Goal: Information Seeking & Learning: Learn about a topic

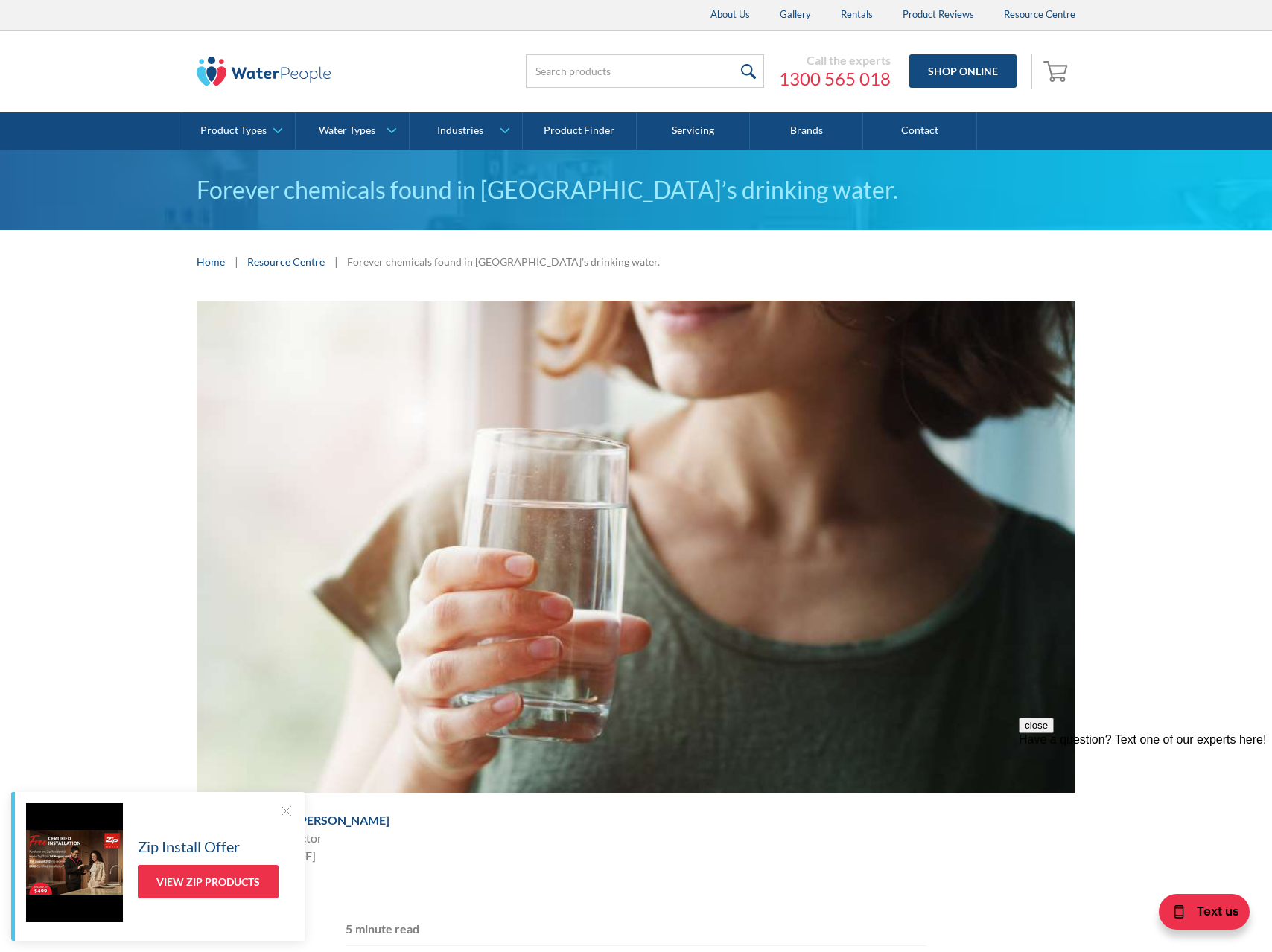
click at [942, 270] on div "Home | Resource Centre | Forever chemicals found in Australia’s drinking water." at bounding box center [635, 262] width 878 height 19
click at [1020, 267] on div "Home | Resource Centre | Forever chemicals found in Australia’s drinking water." at bounding box center [635, 262] width 878 height 19
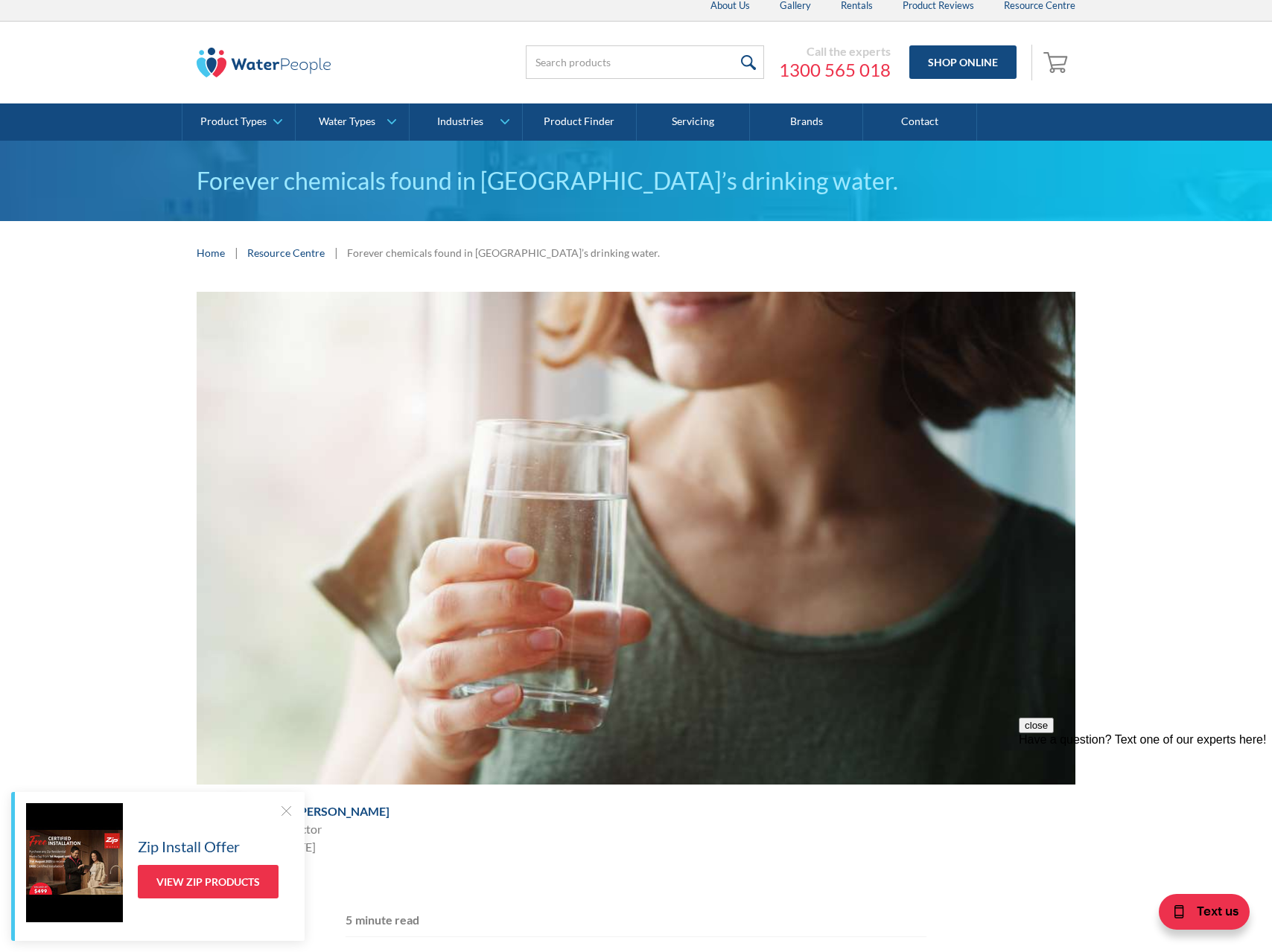
click at [900, 304] on img at bounding box center [635, 538] width 878 height 493
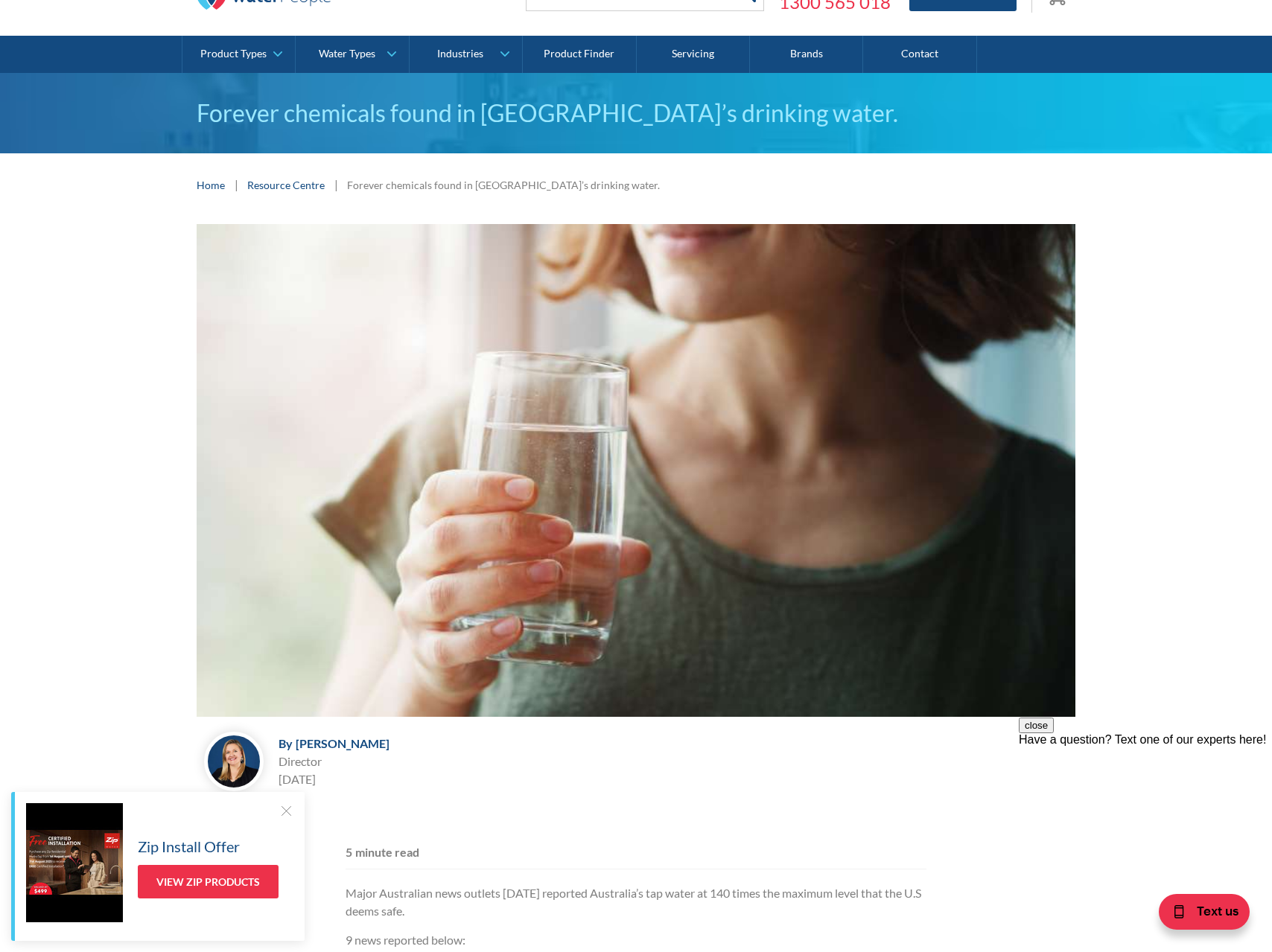
scroll to position [67, 0]
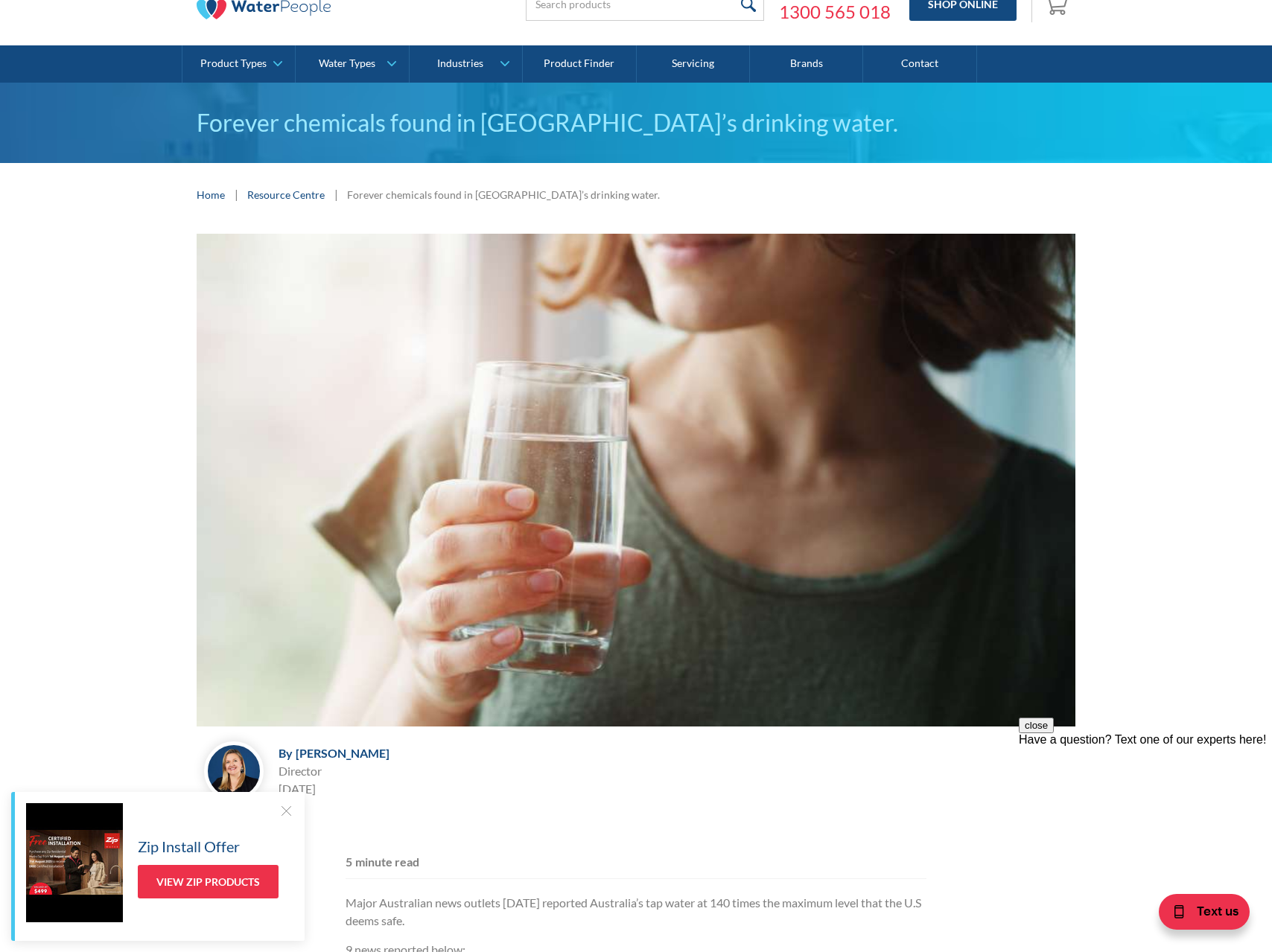
click at [1196, 520] on div "By Melissa Croxford Melissa Croxford Director June 24, 2024" at bounding box center [635, 521] width 1242 height 575
click at [1104, 423] on div "By Melissa Croxford Melissa Croxford Director June 24, 2024" at bounding box center [635, 521] width 1242 height 575
click at [287, 810] on div at bounding box center [285, 810] width 15 height 15
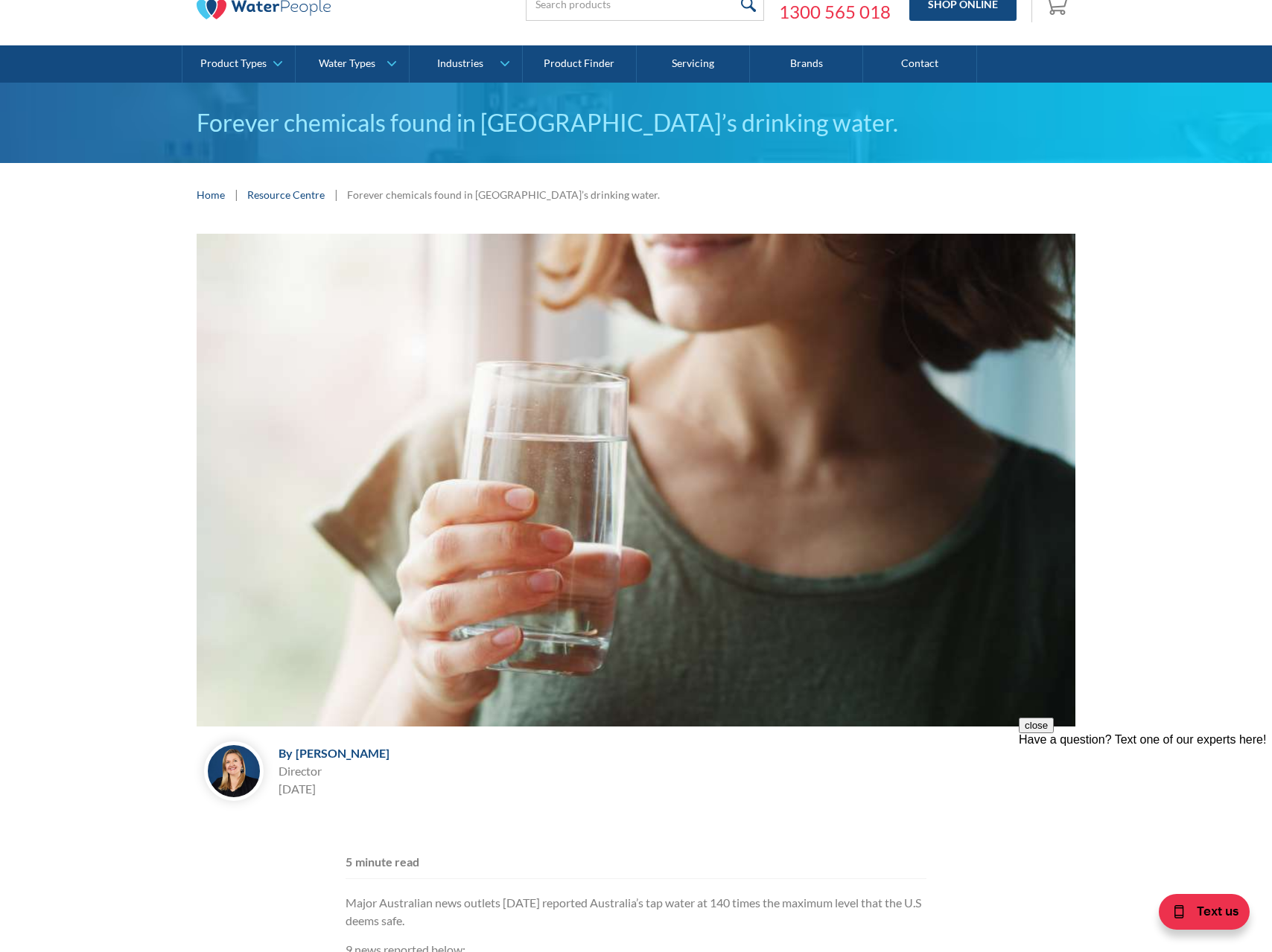
click at [333, 755] on div "[PERSON_NAME]" at bounding box center [342, 753] width 94 height 15
click at [437, 765] on div "By Melissa Croxford Melissa Croxford Director June 24, 2024" at bounding box center [635, 771] width 878 height 74
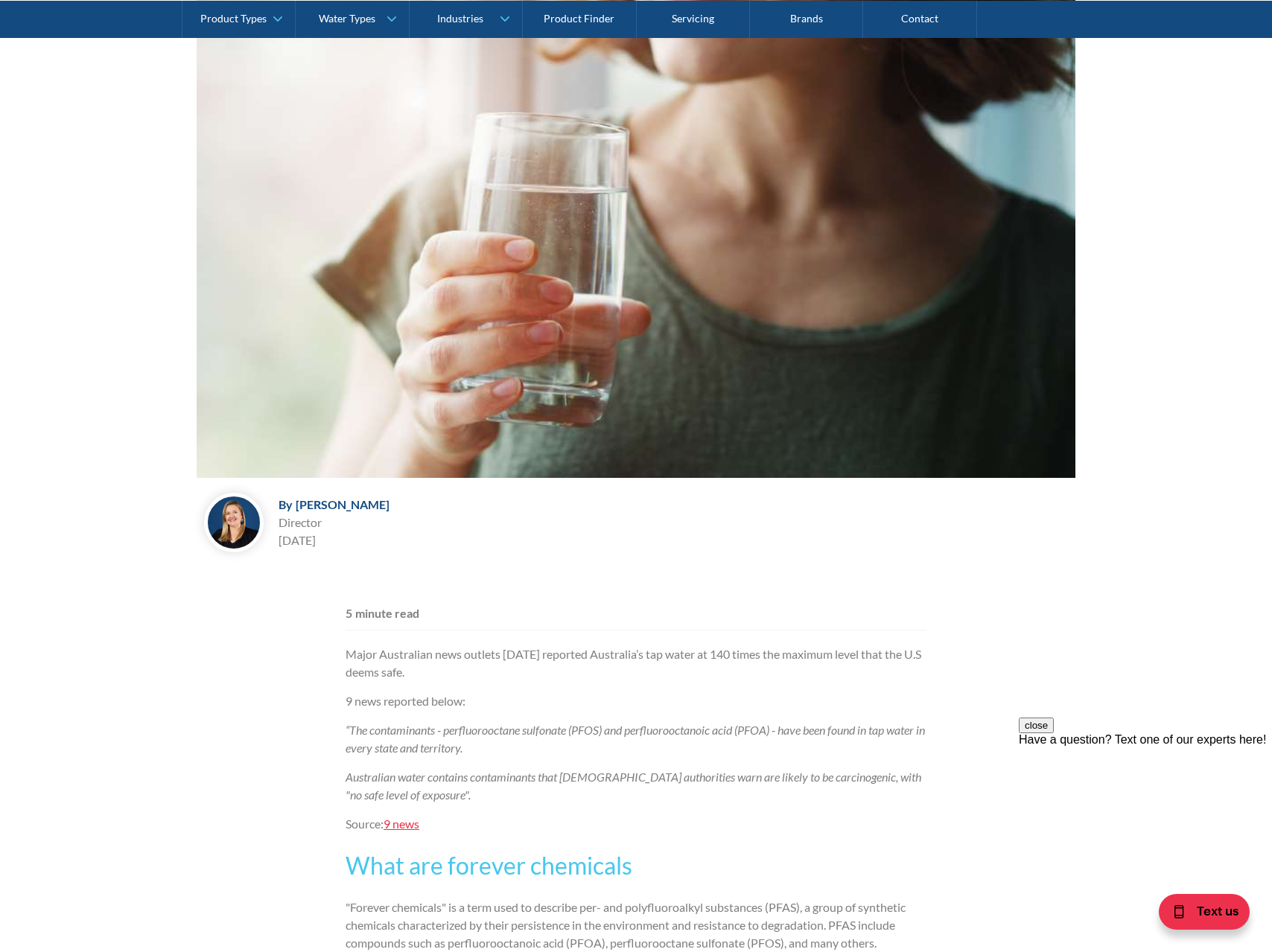
scroll to position [610, 0]
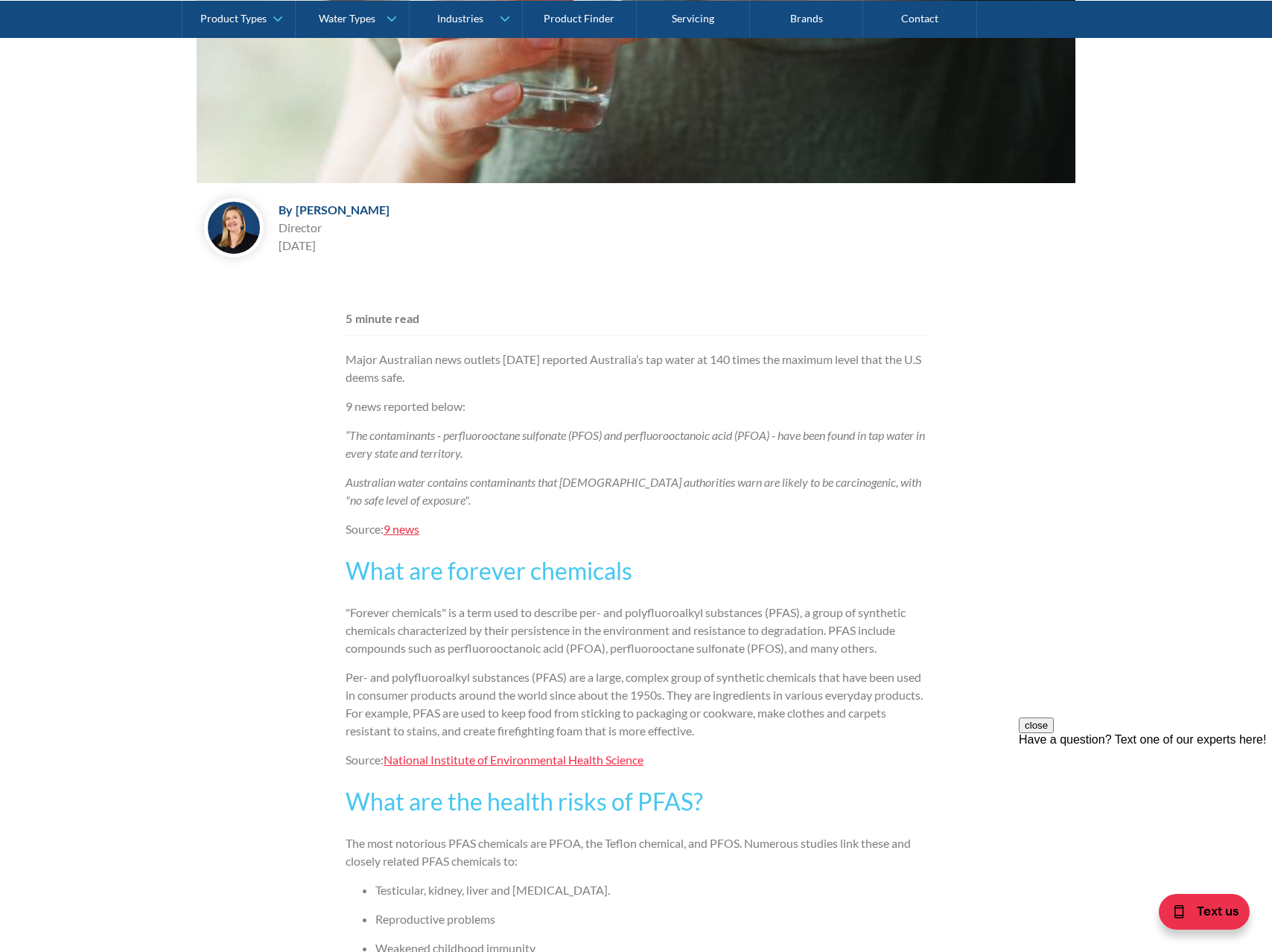
click at [456, 696] on p "Per- and polyfluoroalkyl substances (PFAS) are a large, complex group of synthe…" at bounding box center [636, 704] width 581 height 72
click at [893, 506] on p "Australian water contains contaminants that [DEMOGRAPHIC_DATA] authorities warn…" at bounding box center [636, 492] width 581 height 36
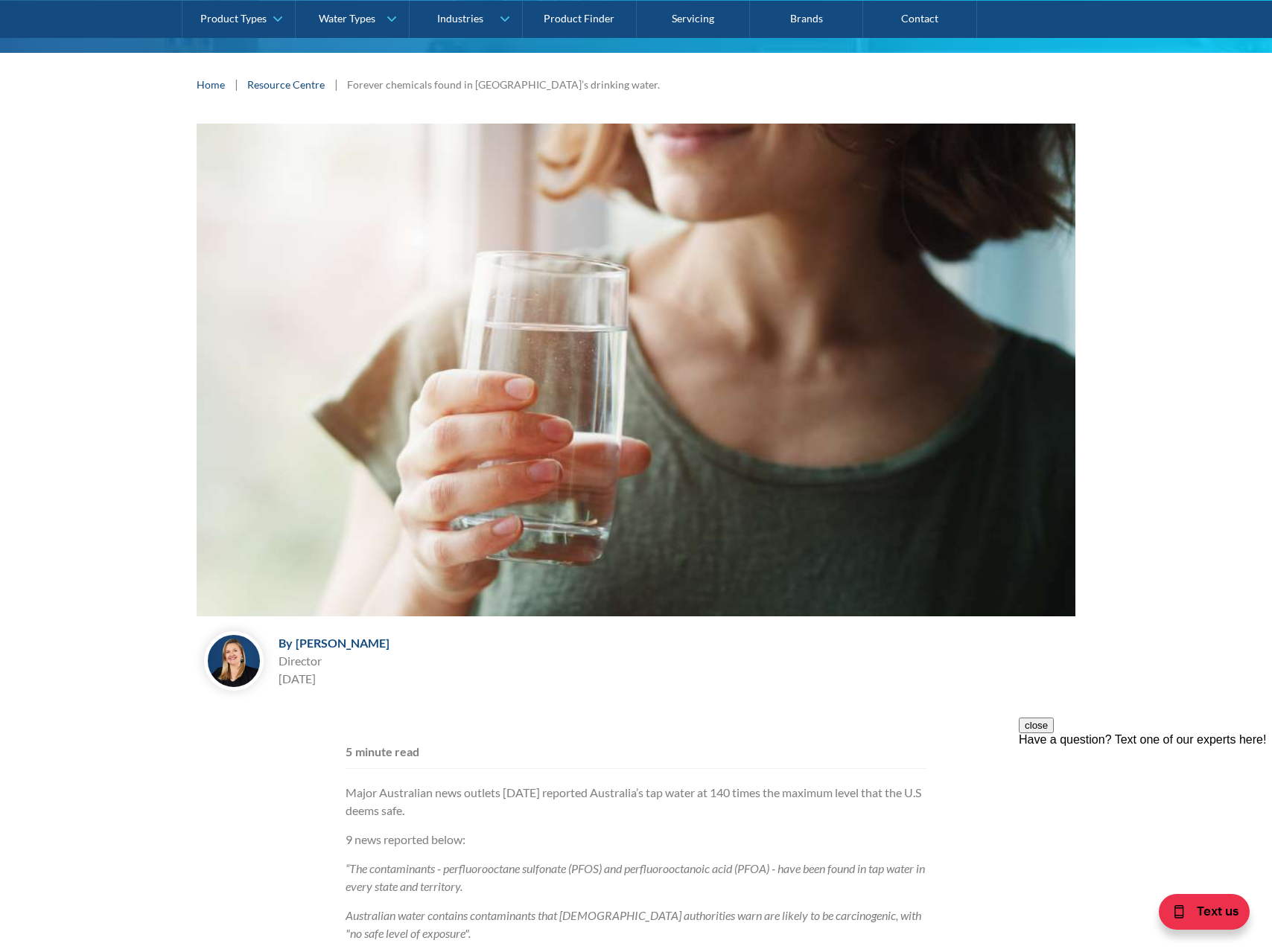
scroll to position [0, 0]
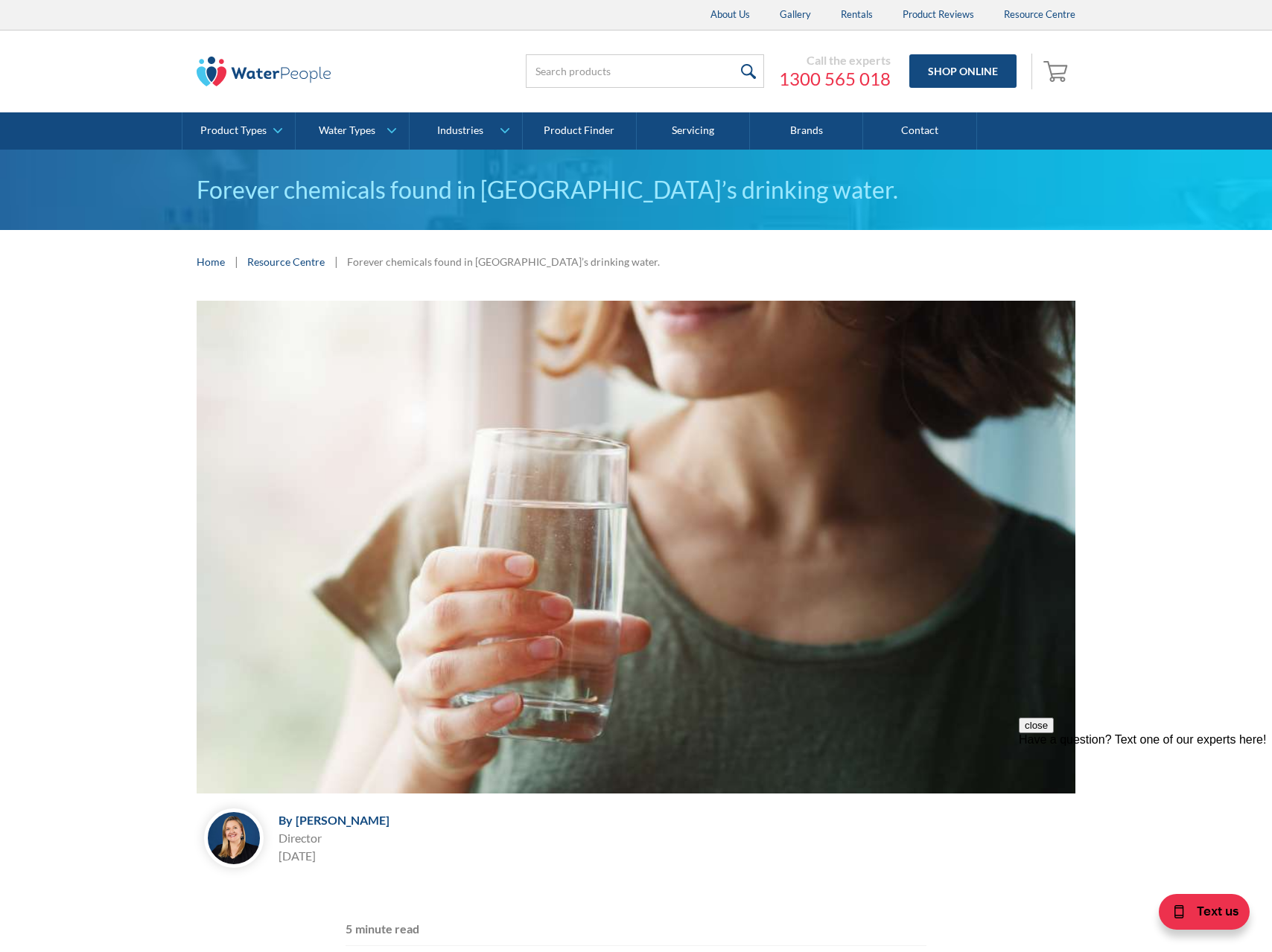
click at [1201, 546] on div "By Melissa Croxford Melissa Croxford Director June 24, 2024" at bounding box center [635, 587] width 1242 height 575
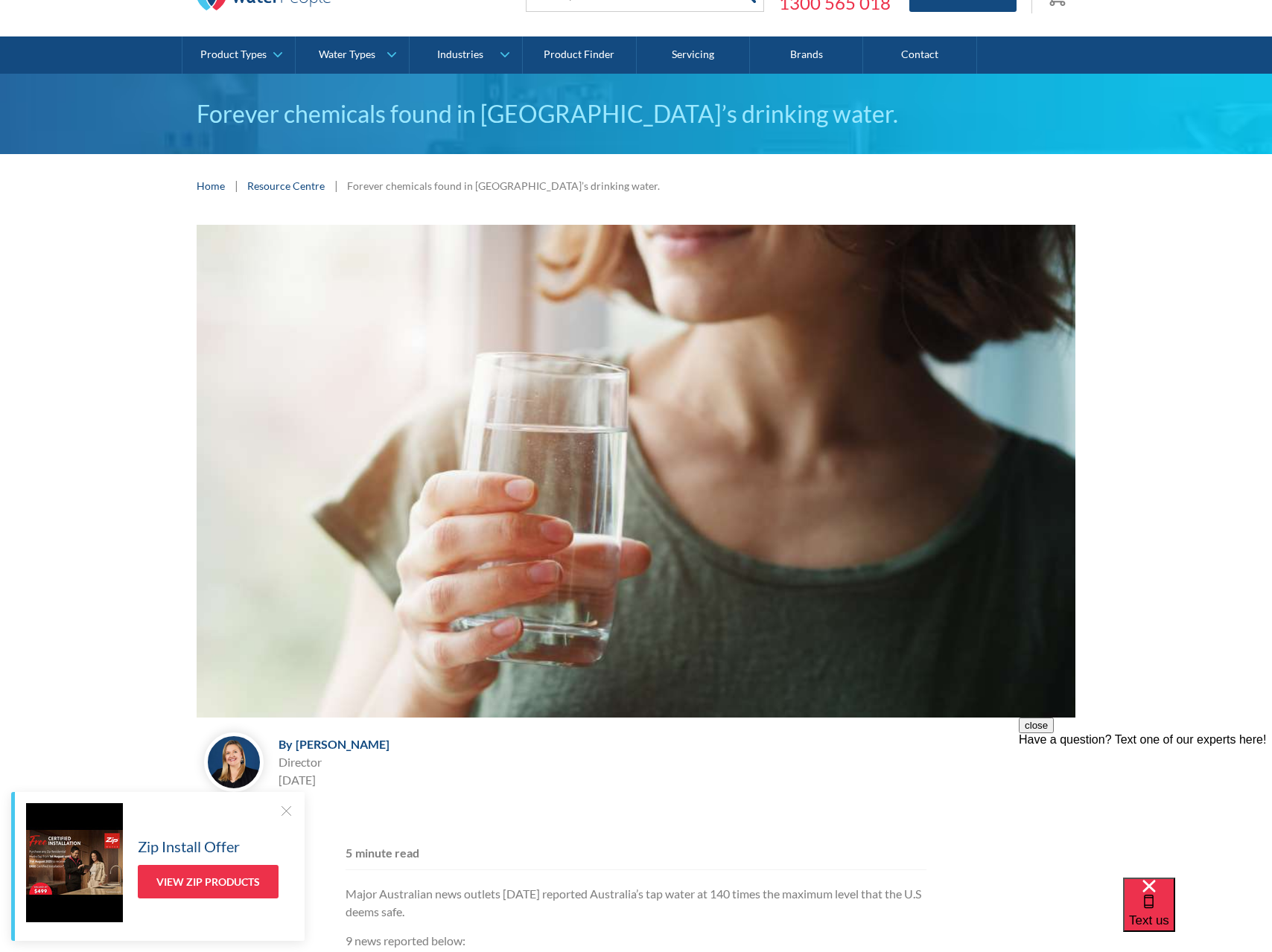
scroll to position [292, 0]
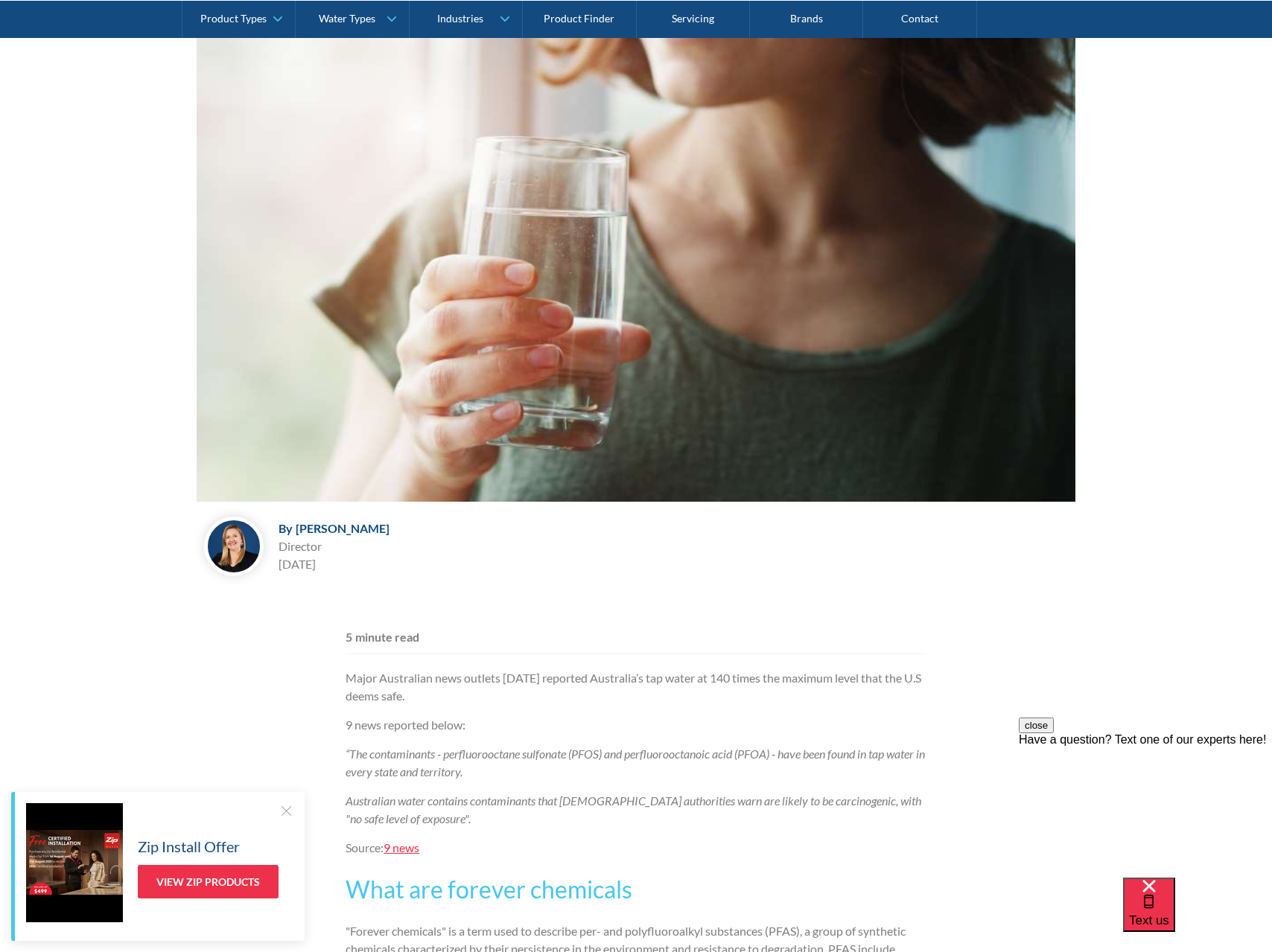
click at [288, 798] on div "Zip Install Offer View Zip Products" at bounding box center [158, 867] width 294 height 149
click at [288, 803] on div at bounding box center [285, 810] width 15 height 15
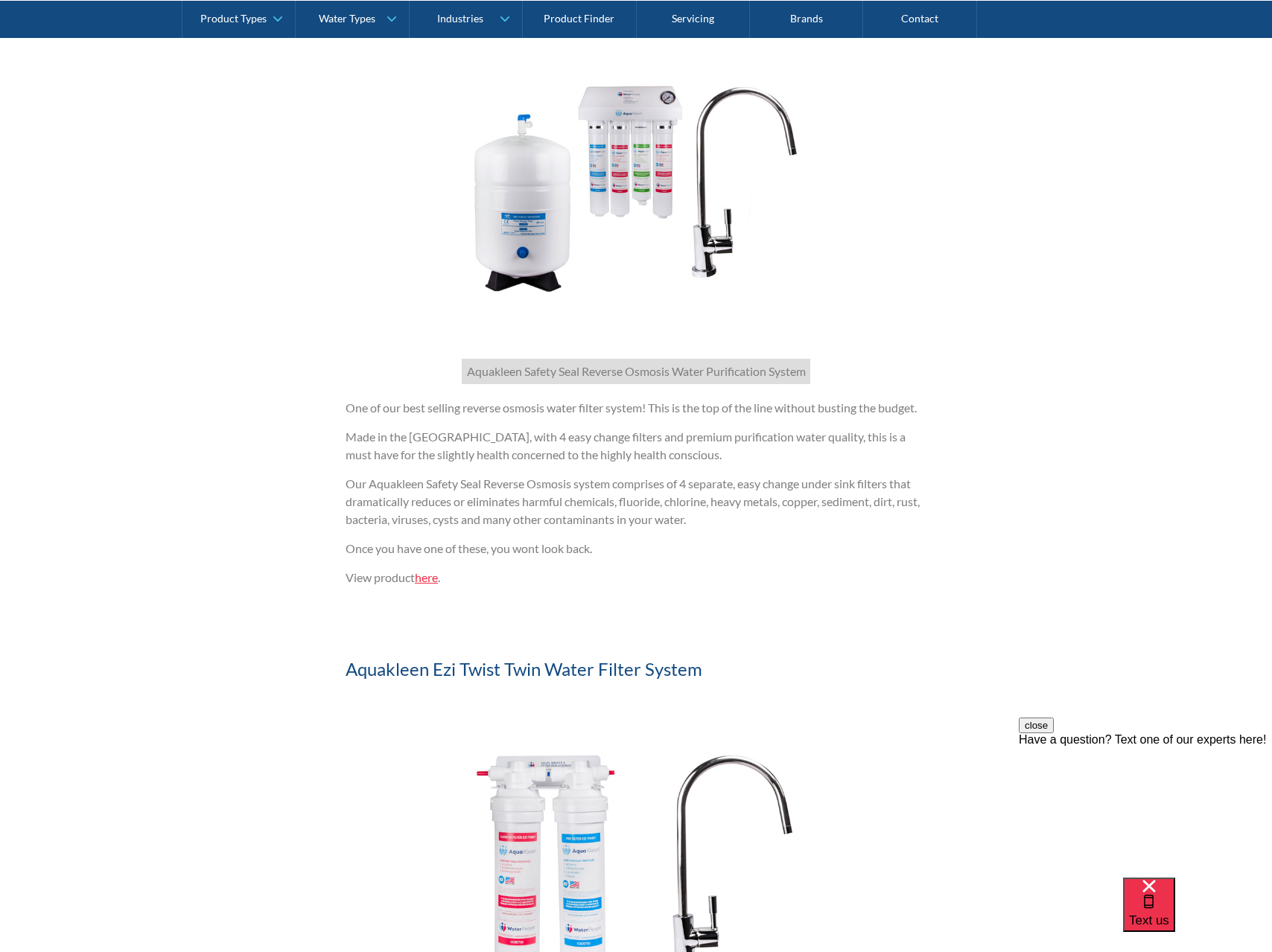
scroll to position [2666, 0]
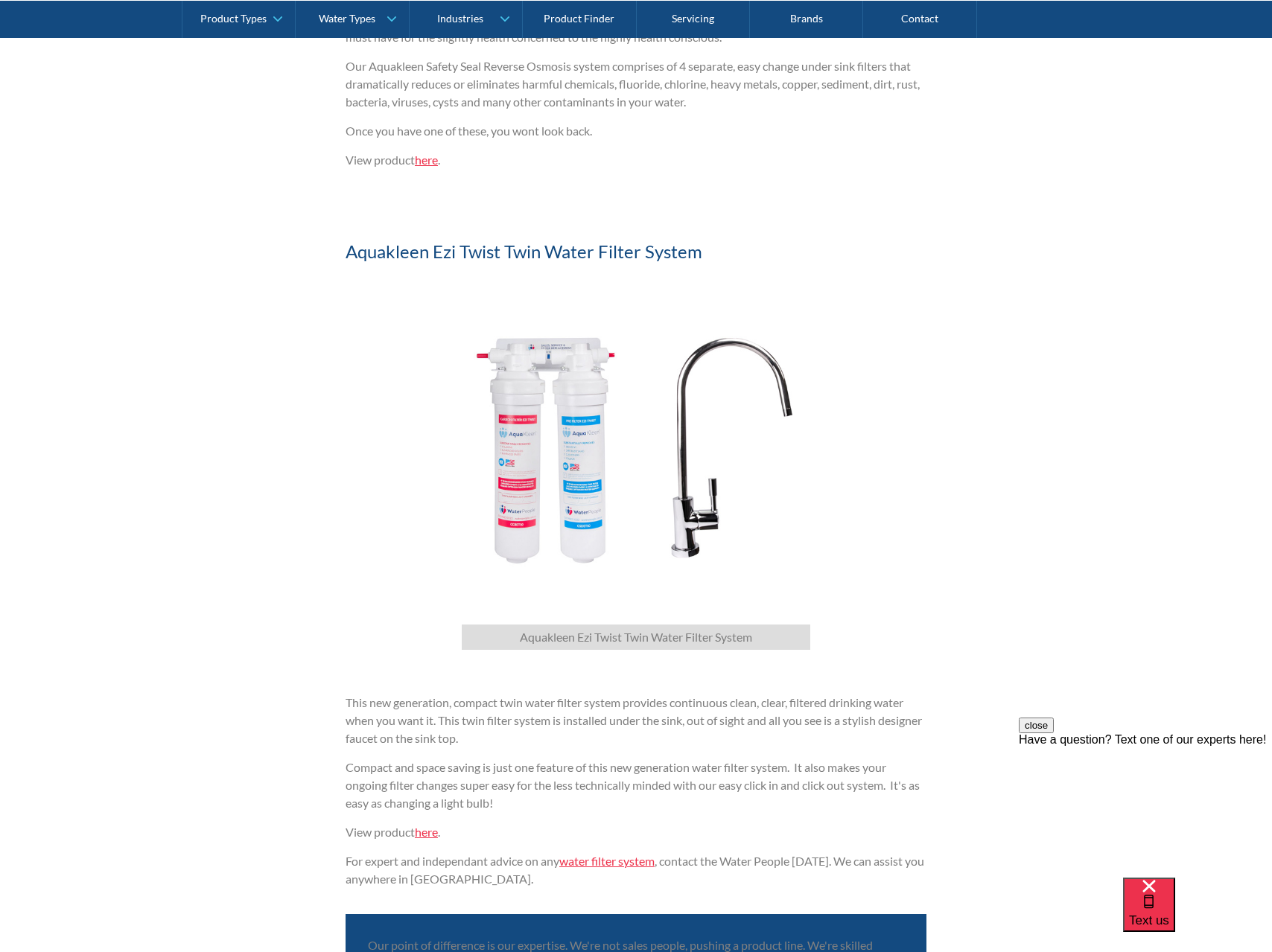
scroll to position [3006, 0]
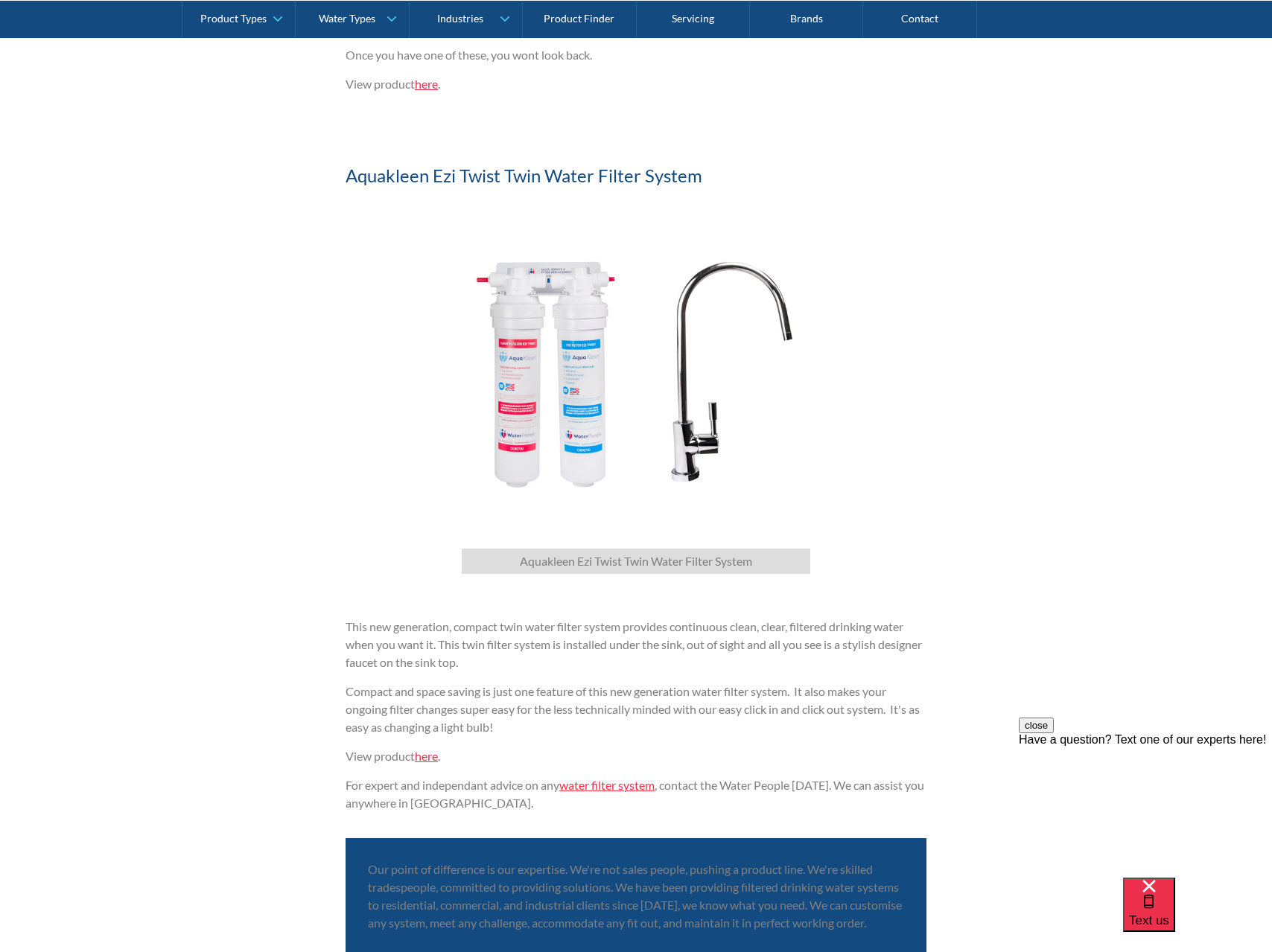
click at [691, 574] on figcaption "Aquakleen Ezi Twist Twin Water Filter System" at bounding box center [636, 562] width 348 height 26
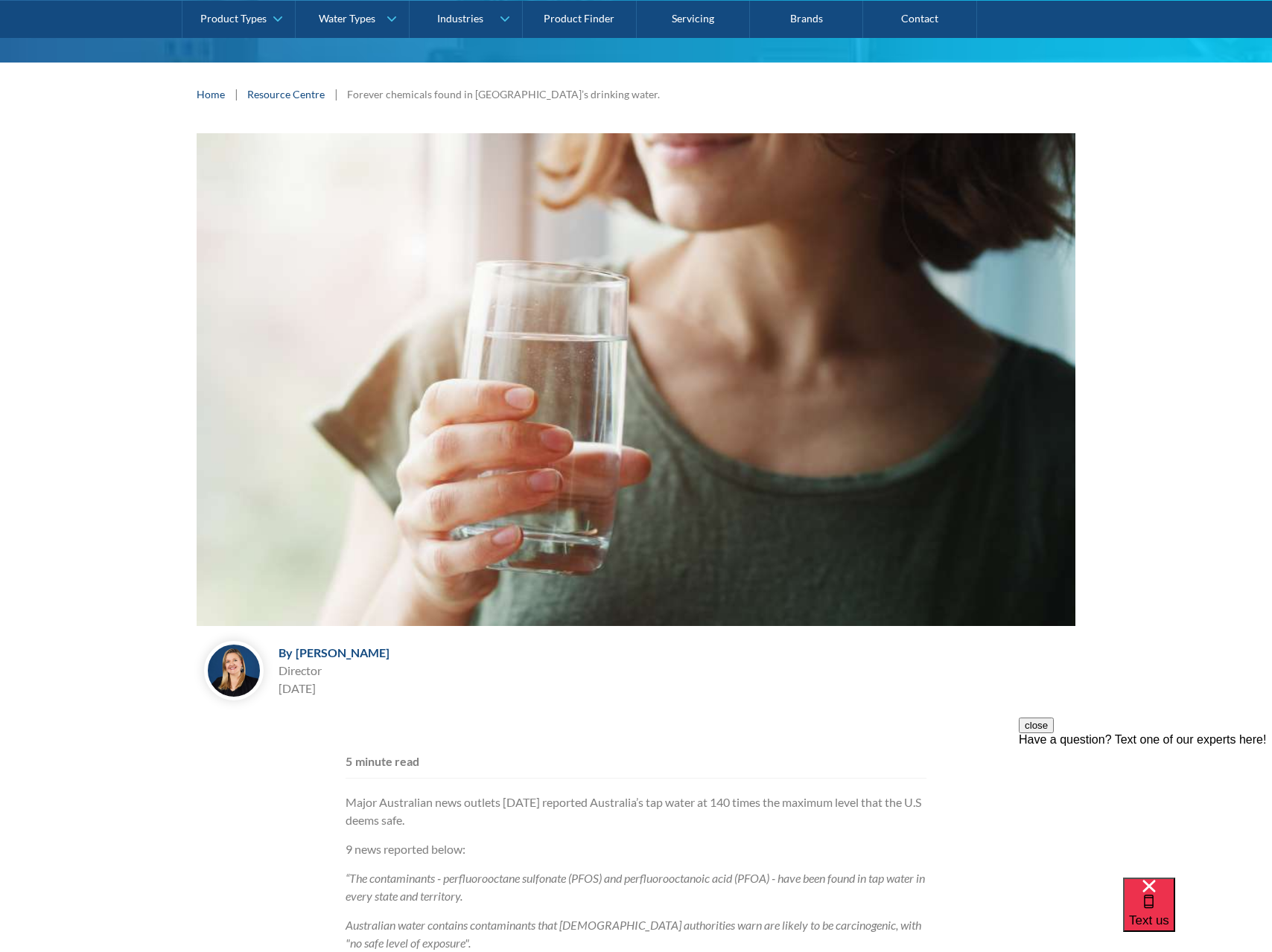
scroll to position [0, 0]
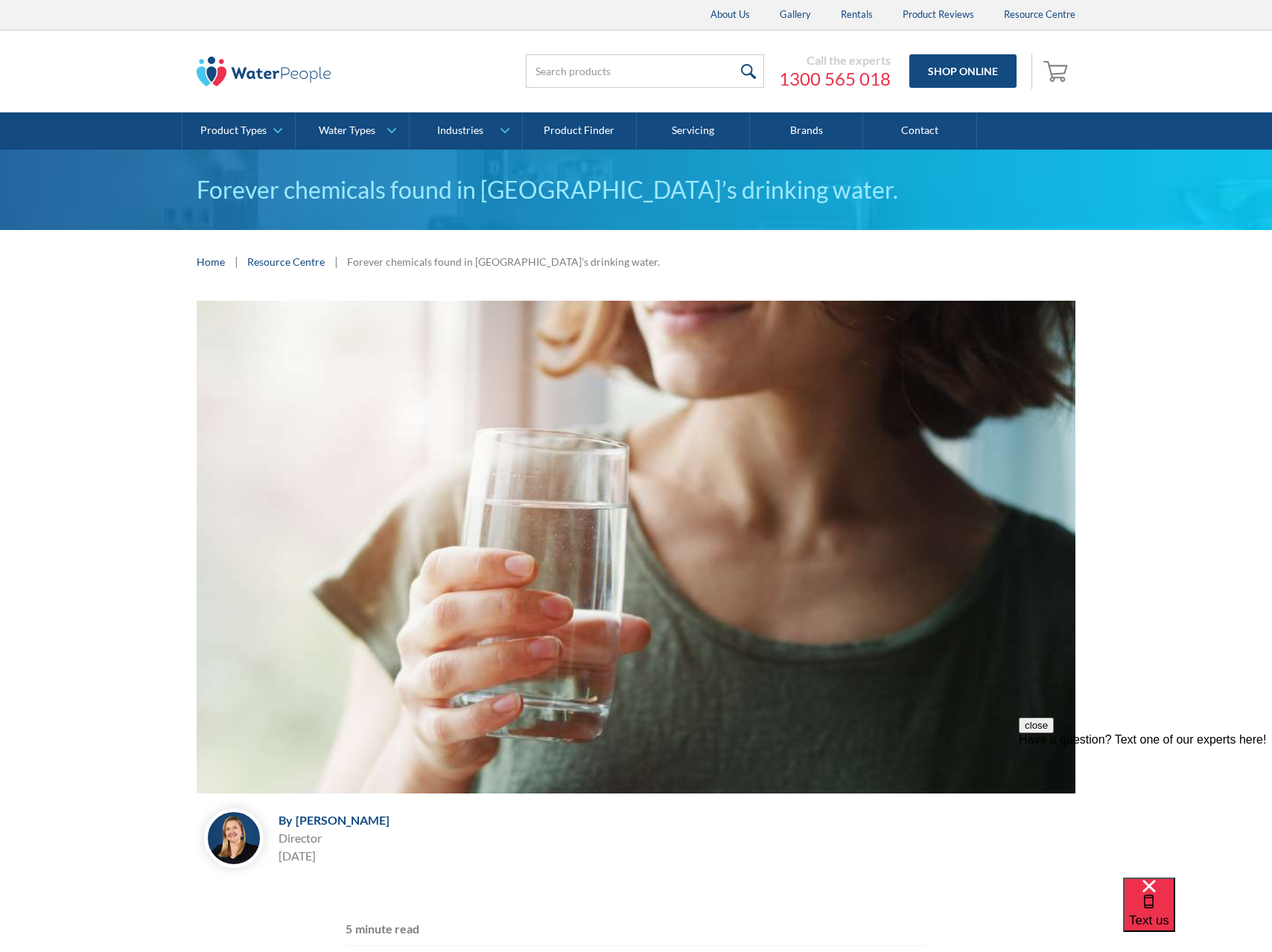
click at [248, 85] on img at bounding box center [263, 71] width 134 height 30
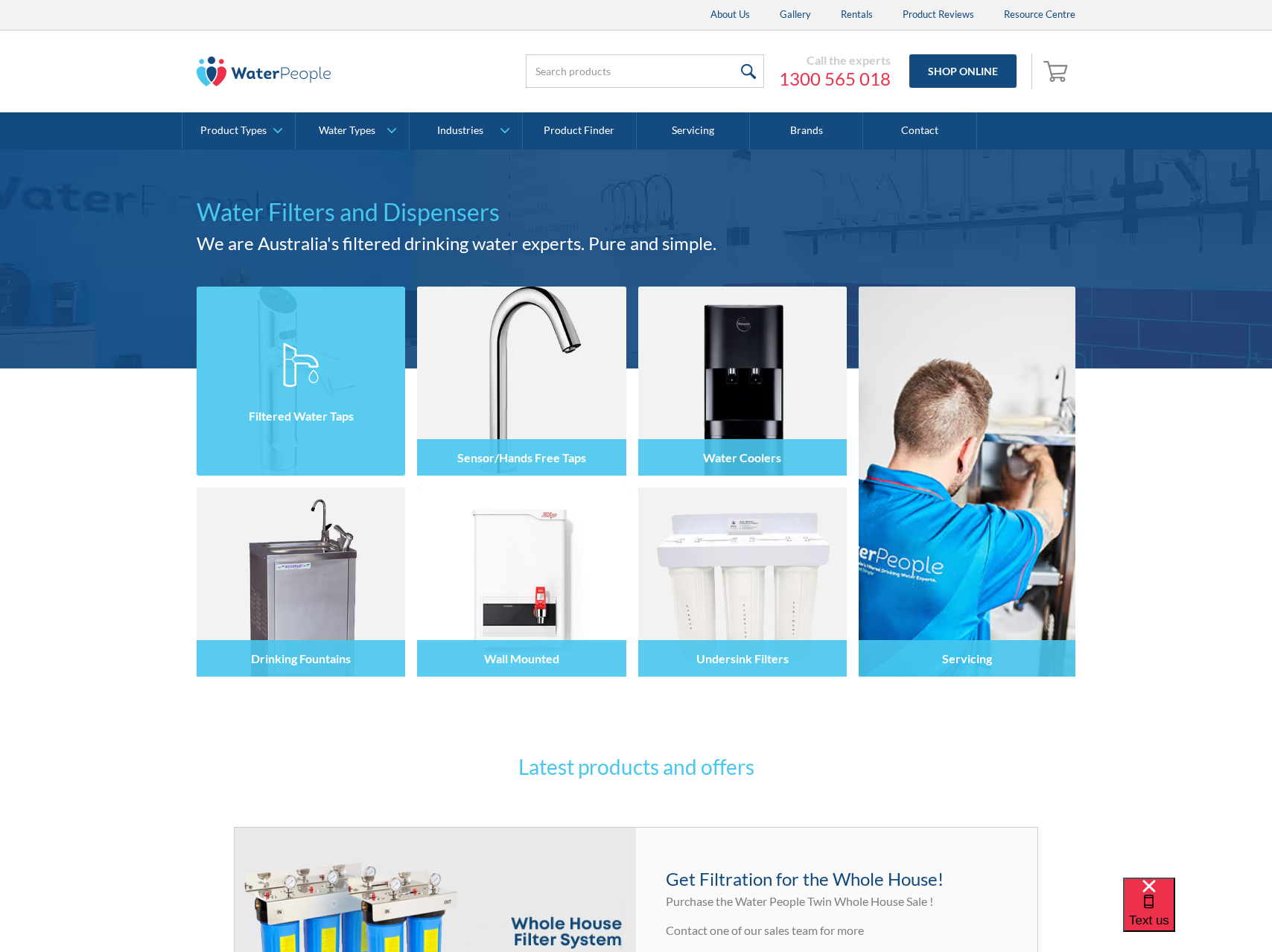
click at [283, 331] on img at bounding box center [300, 382] width 208 height 190
